Goal: Information Seeking & Learning: Understand process/instructions

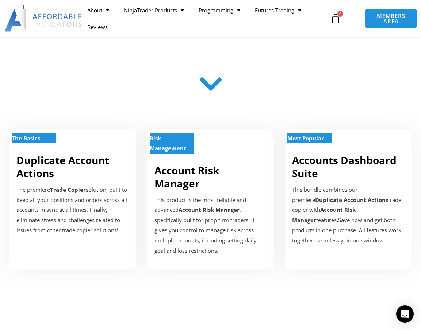
scroll to position [110, 0]
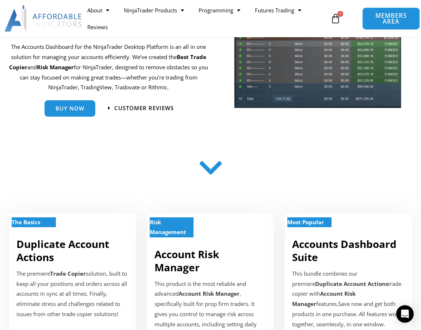
click at [396, 14] on span "MEMBERS AREA" at bounding box center [391, 19] width 41 height 12
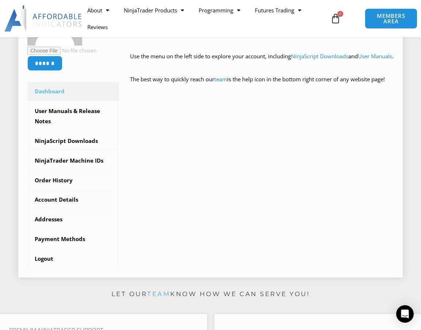
scroll to position [219, 0]
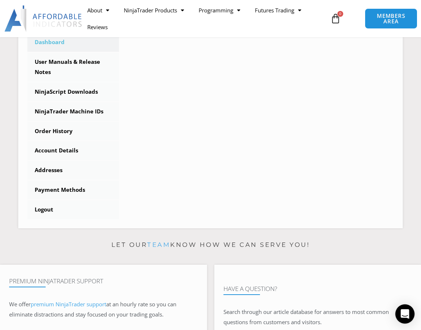
click at [404, 310] on div "Open Intercom Messenger" at bounding box center [404, 314] width 19 height 19
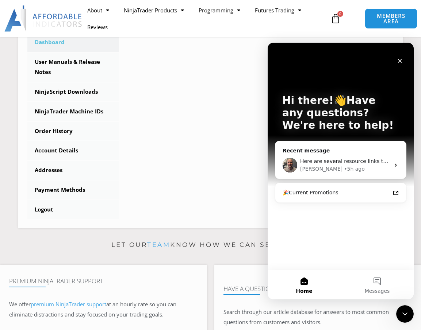
scroll to position [0, 0]
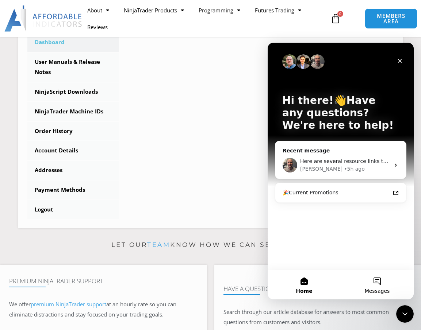
click at [376, 283] on button "Messages" at bounding box center [377, 285] width 73 height 29
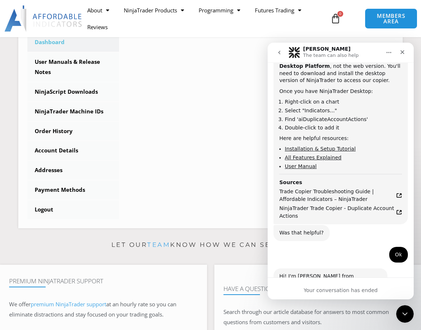
scroll to position [1197, 0]
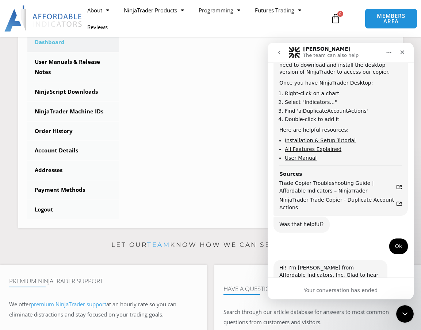
click at [316, 146] on link "All Features Explained" at bounding box center [313, 149] width 57 height 6
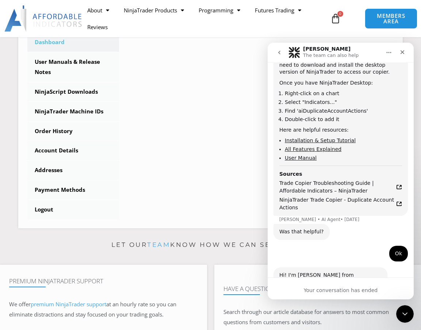
scroll to position [1205, 0]
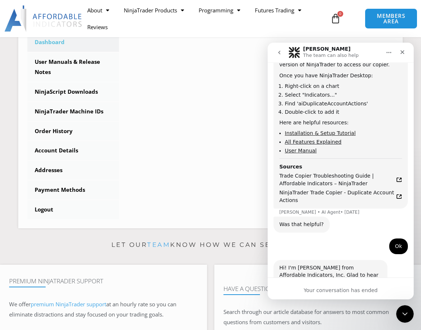
click at [305, 130] on link "Installation & Setup Tutorial" at bounding box center [320, 133] width 71 height 6
